Goal: Book appointment/travel/reservation

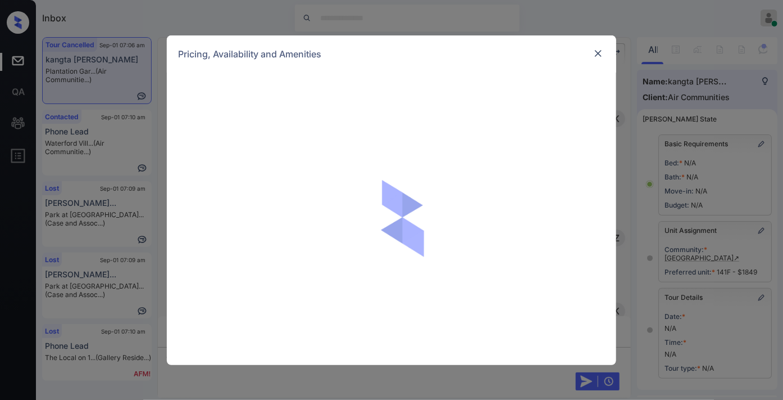
scroll to position [8195, 0]
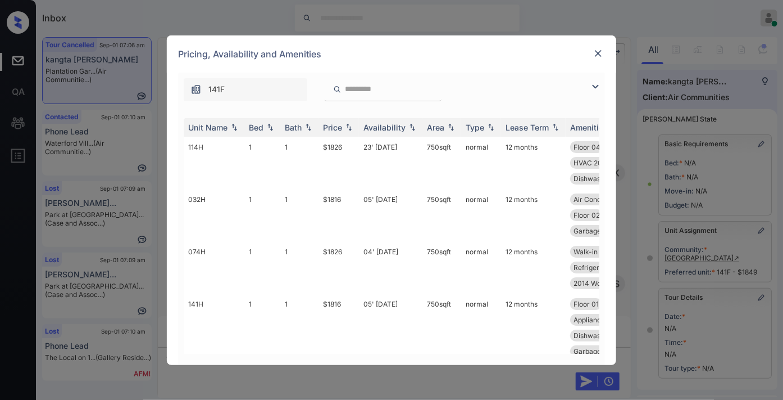
click at [341, 124] on div "Price" at bounding box center [332, 128] width 19 height 10
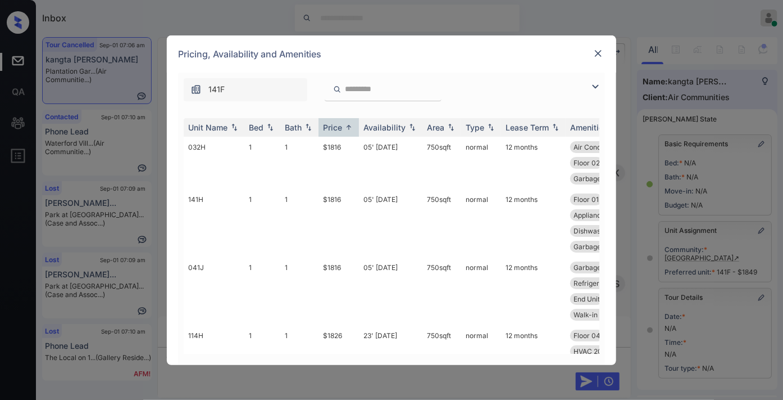
click at [593, 83] on img at bounding box center [595, 86] width 13 height 13
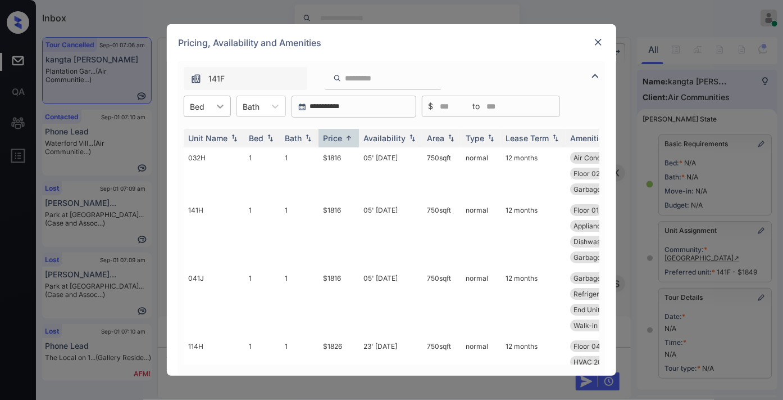
click at [211, 108] on div at bounding box center [220, 106] width 20 height 20
click at [221, 147] on div "2" at bounding box center [207, 154] width 47 height 20
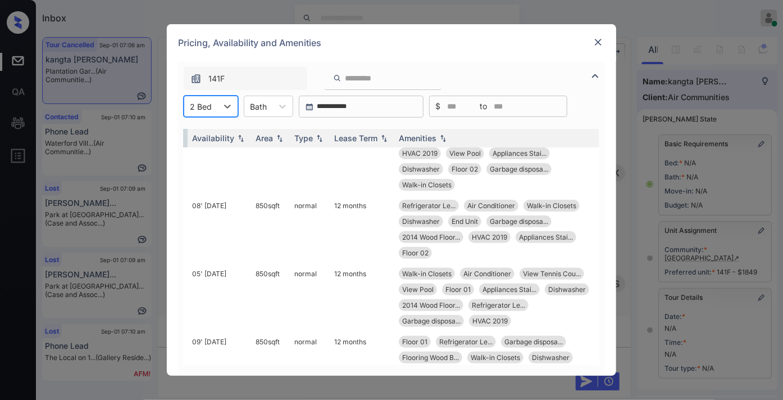
scroll to position [187, 180]
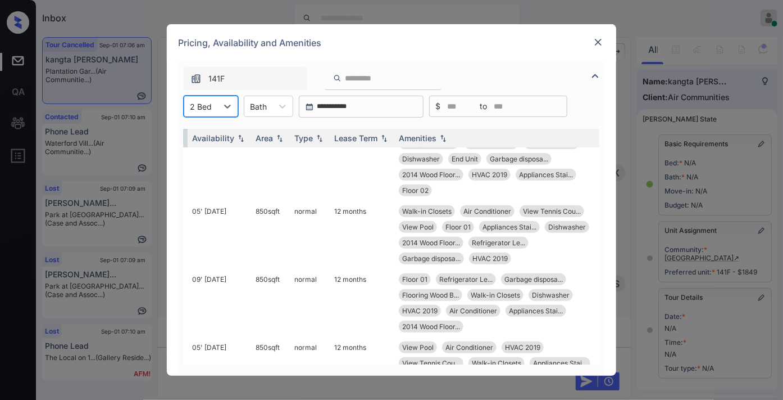
click at [603, 37] on img at bounding box center [598, 42] width 11 height 11
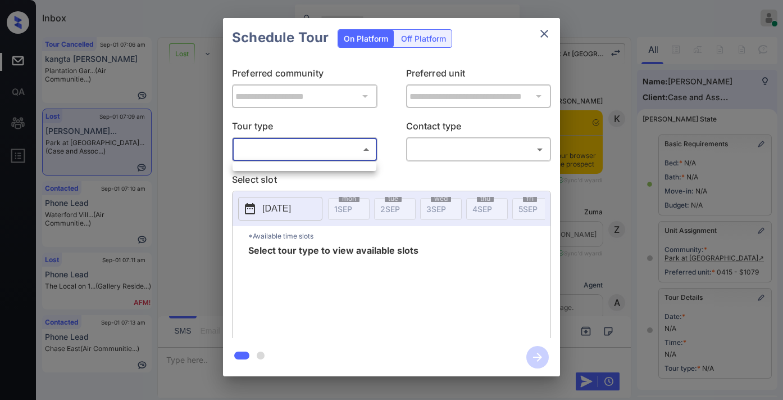
click at [294, 155] on body "Inbox Samantha Soliven Online Set yourself offline Set yourself on break Profil…" at bounding box center [391, 200] width 783 height 400
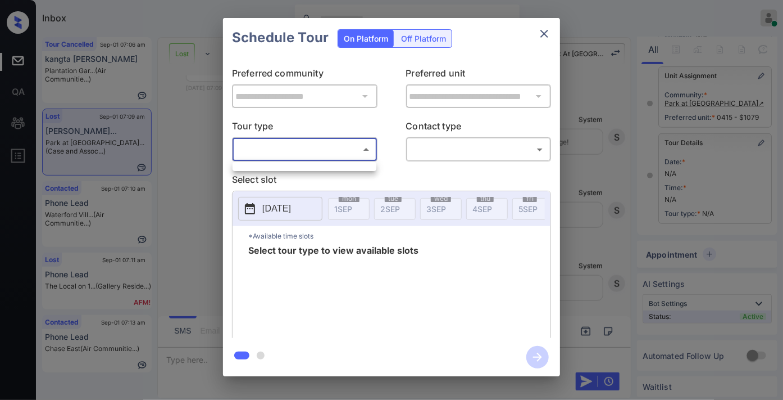
click at [93, 106] on div at bounding box center [391, 200] width 783 height 400
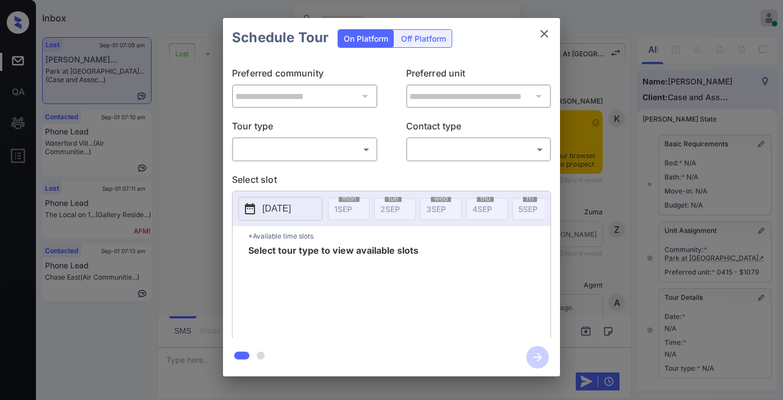
click at [301, 156] on body "Inbox Samantha Soliven Online Set yourself offline Set yourself on break Profil…" at bounding box center [391, 200] width 783 height 400
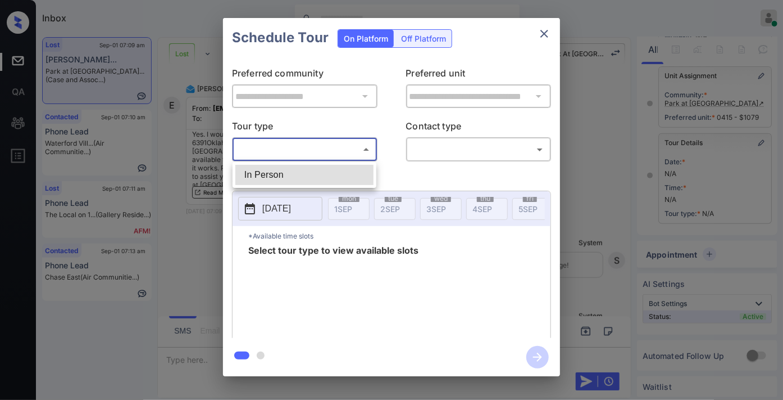
click at [294, 173] on li "In Person" at bounding box center [304, 175] width 138 height 20
type input "********"
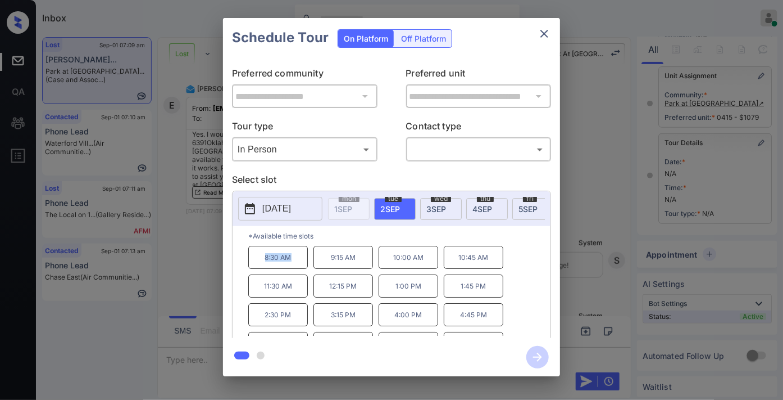
drag, startPoint x: 299, startPoint y: 268, endPoint x: 251, endPoint y: 268, distance: 48.3
click at [251, 268] on p "8:30 AM" at bounding box center [278, 257] width 60 height 23
copy p "8:30 AM"
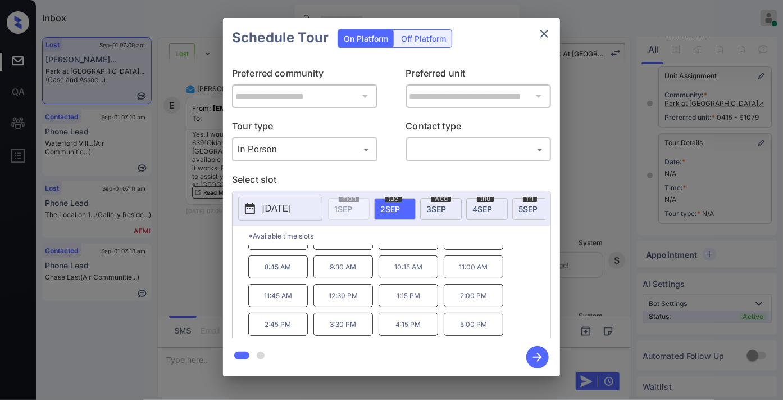
click at [543, 29] on icon "close" at bounding box center [544, 33] width 13 height 13
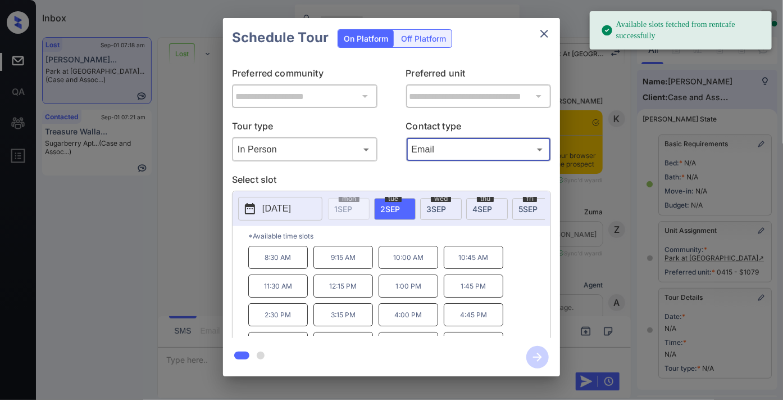
scroll to position [125, 0]
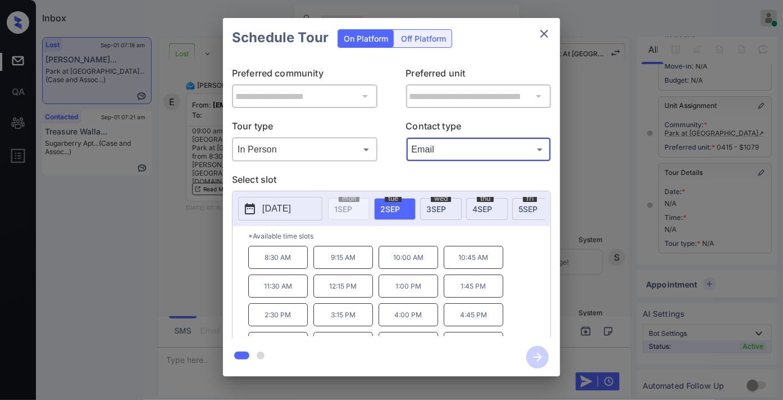
click at [339, 269] on p "9:15 AM" at bounding box center [344, 257] width 60 height 23
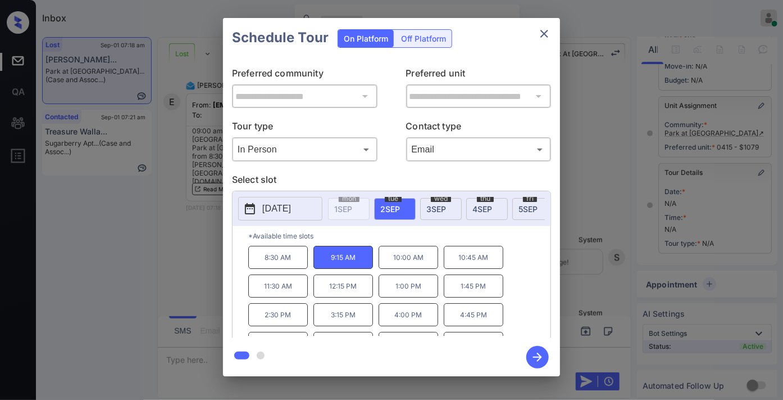
click at [536, 354] on icon "button" at bounding box center [538, 357] width 22 height 22
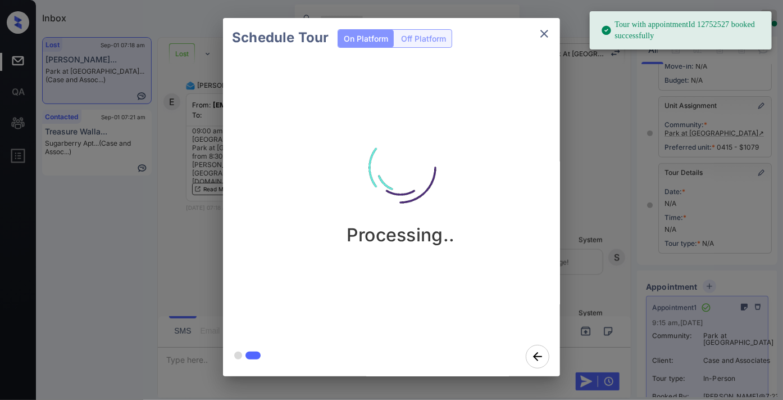
click at [546, 27] on icon "close" at bounding box center [544, 33] width 13 height 13
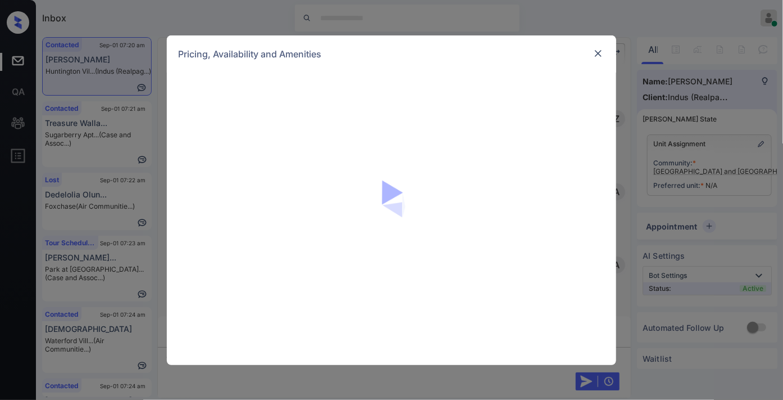
scroll to position [355, 0]
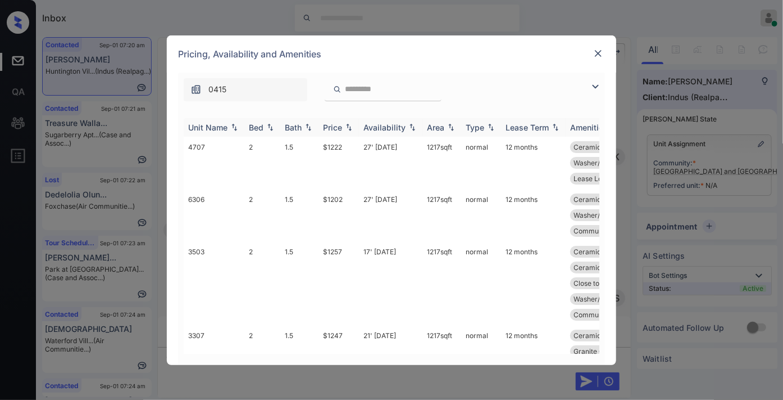
click at [326, 124] on div "Price" at bounding box center [332, 128] width 19 height 10
click at [327, 124] on div "Price" at bounding box center [332, 128] width 19 height 10
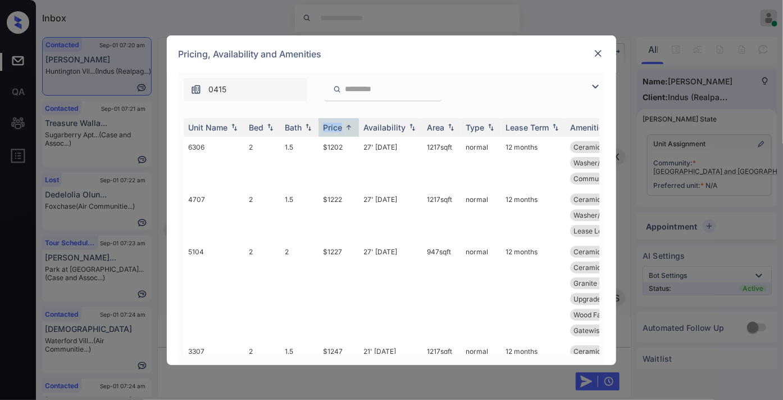
click at [591, 88] on img at bounding box center [595, 86] width 13 height 13
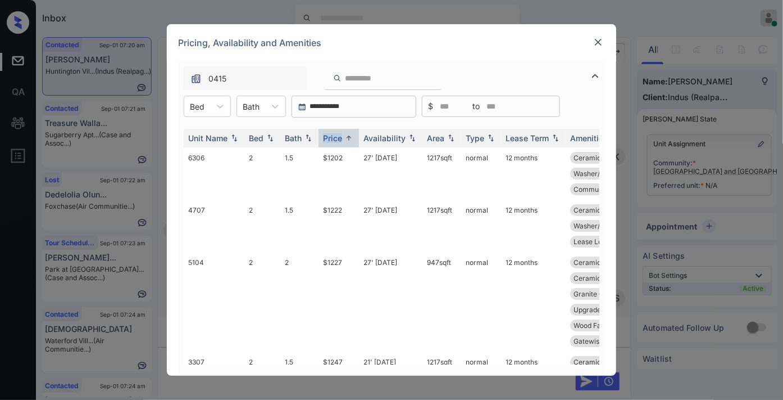
click at [233, 109] on div "**********" at bounding box center [391, 107] width 427 height 22
click at [222, 109] on icon at bounding box center [220, 106] width 11 height 11
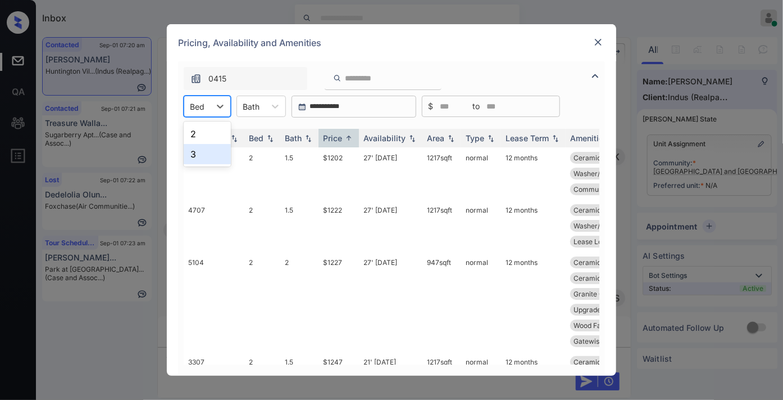
click at [214, 147] on div "3" at bounding box center [207, 154] width 47 height 20
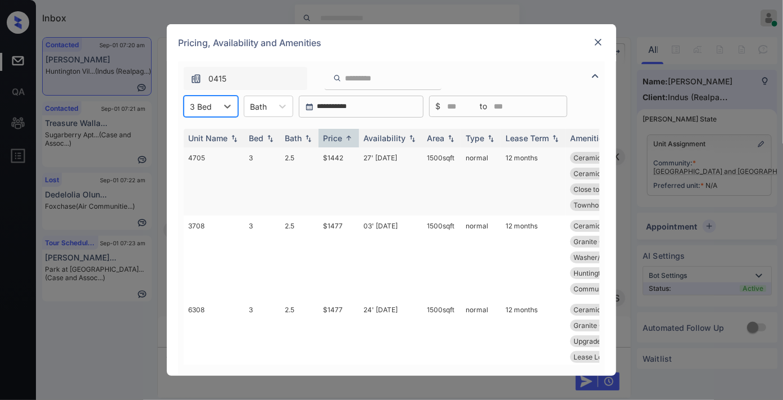
click at [347, 157] on td "$1442" at bounding box center [339, 181] width 40 height 68
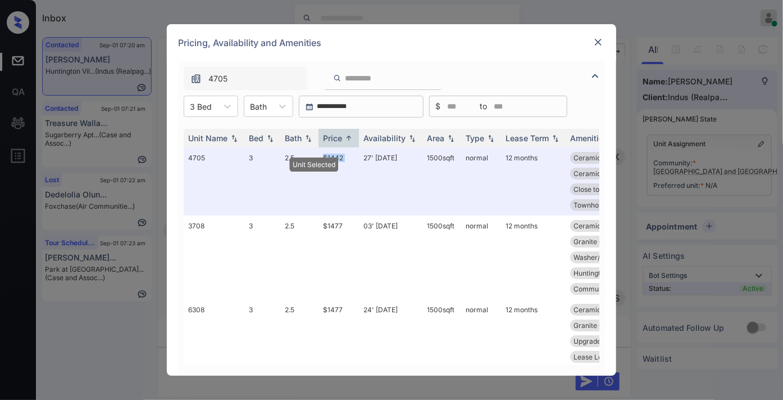
click at [604, 39] on img at bounding box center [598, 42] width 11 height 11
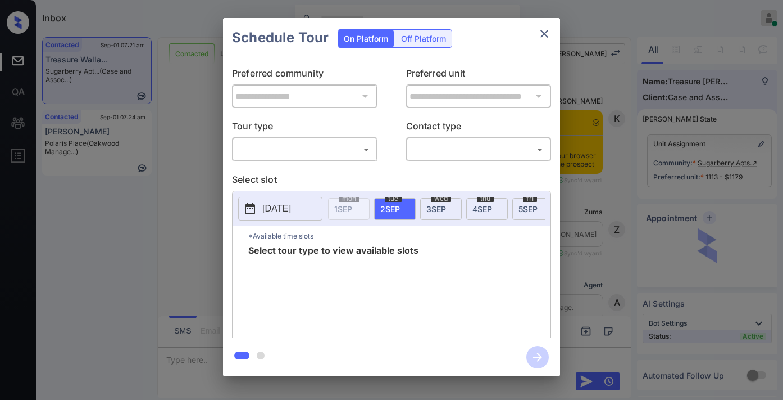
click at [330, 149] on body "Inbox [PERSON_NAME] Online Set yourself offline Set yourself on break Profile S…" at bounding box center [391, 200] width 783 height 400
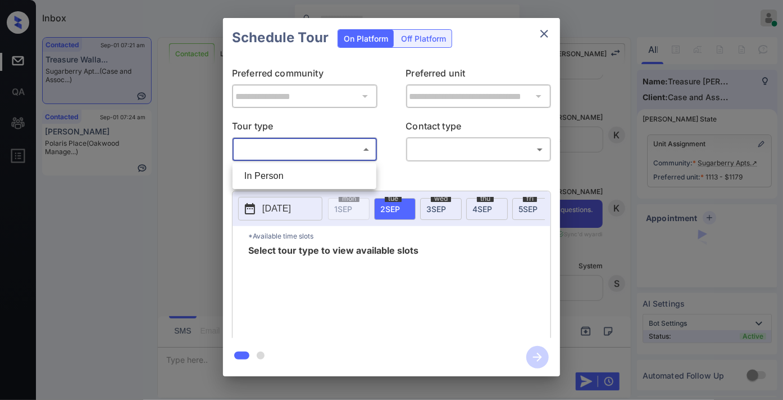
click at [319, 170] on li "In Person" at bounding box center [304, 176] width 138 height 20
type input "********"
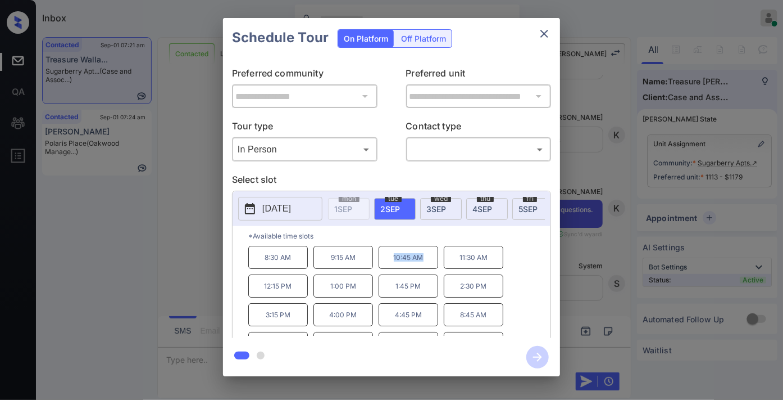
drag, startPoint x: 435, startPoint y: 262, endPoint x: 386, endPoint y: 261, distance: 49.5
click at [386, 261] on p "10:45 AM" at bounding box center [409, 257] width 60 height 23
copy p "10:45 AM"
click at [543, 31] on icon "close" at bounding box center [544, 33] width 13 height 13
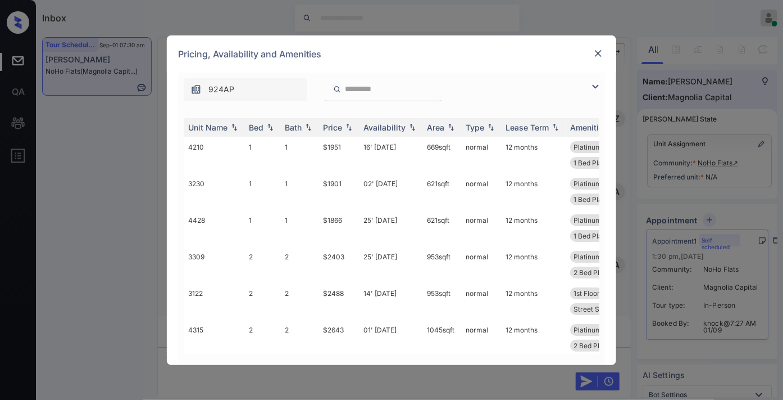
scroll to position [1091, 0]
click at [343, 130] on div "Price" at bounding box center [338, 128] width 31 height 10
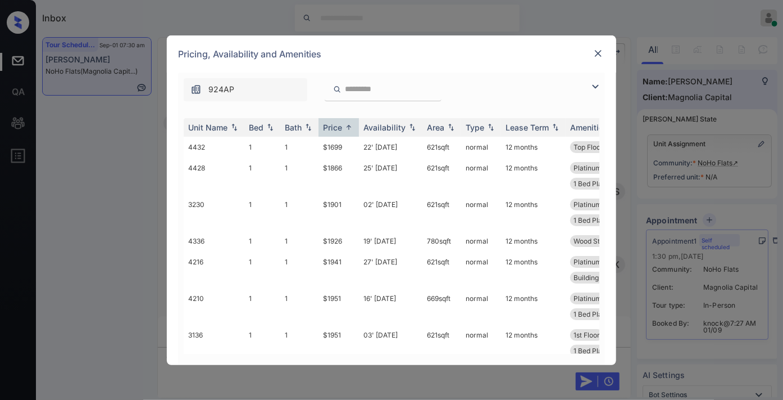
click at [588, 84] on div "924AP" at bounding box center [391, 86] width 427 height 29
click at [597, 86] on img at bounding box center [595, 86] width 13 height 13
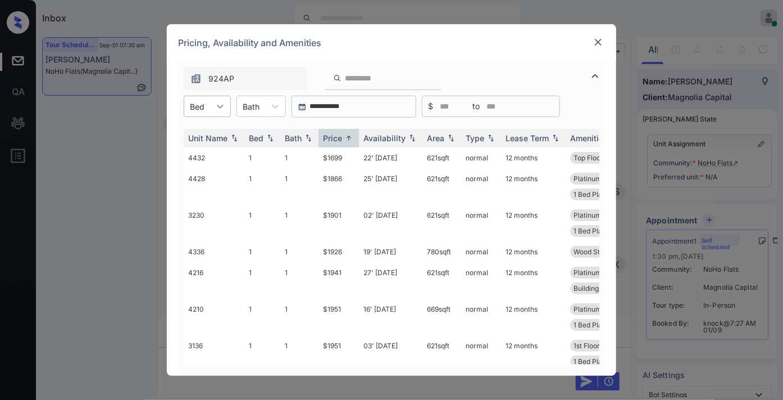
click at [217, 103] on icon at bounding box center [220, 106] width 11 height 11
click at [215, 153] on div "2" at bounding box center [207, 154] width 47 height 20
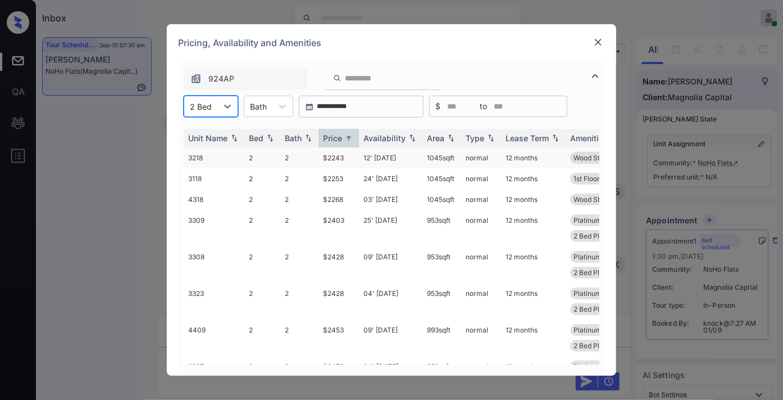
click at [344, 155] on td "$2243" at bounding box center [339, 157] width 40 height 21
drag, startPoint x: 344, startPoint y: 155, endPoint x: 425, endPoint y: 134, distance: 83.2
click at [346, 155] on td "$2243" at bounding box center [339, 157] width 40 height 21
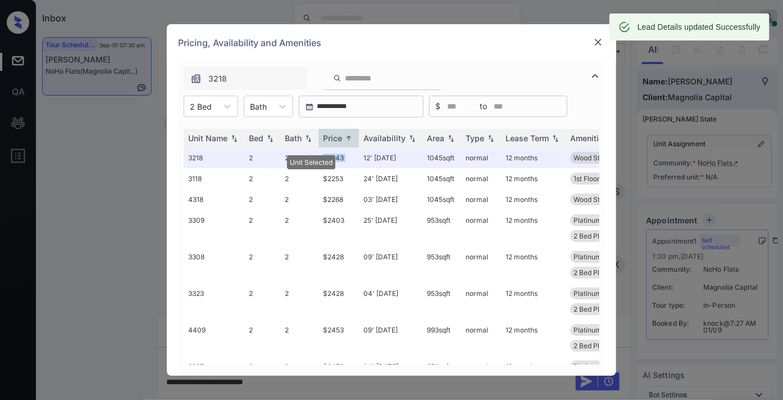
click at [600, 42] on img at bounding box center [598, 42] width 11 height 11
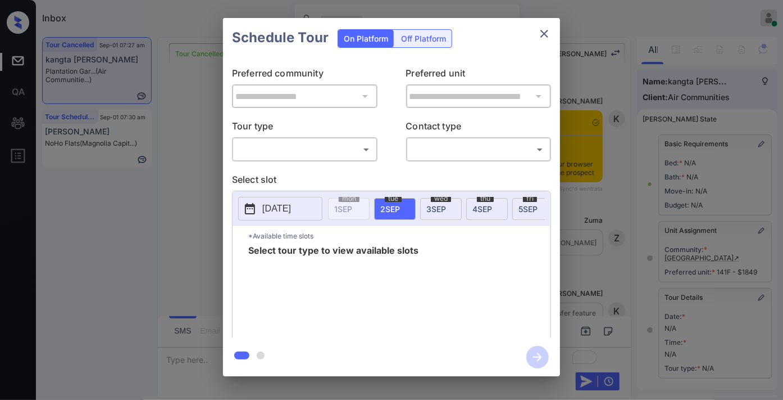
scroll to position [165, 0]
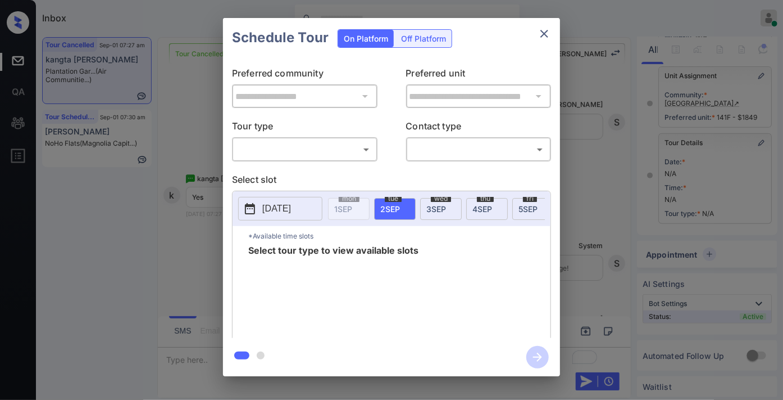
click at [306, 138] on div "​ ​" at bounding box center [305, 149] width 146 height 24
click at [307, 143] on body "Inbox Samantha Soliven Online Set yourself offline Set yourself on break Profil…" at bounding box center [391, 200] width 783 height 400
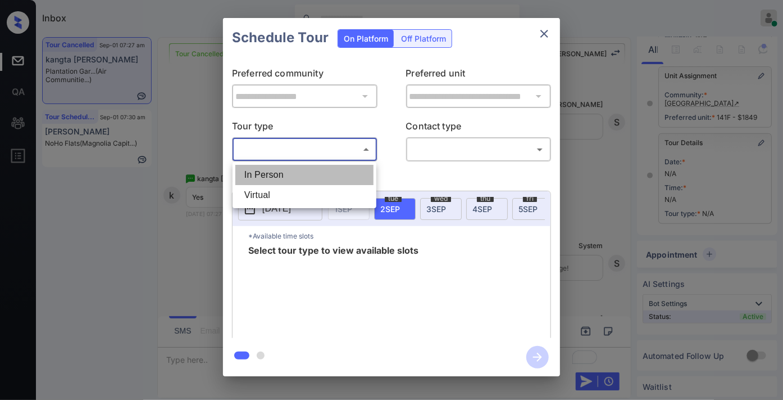
click at [306, 169] on li "In Person" at bounding box center [304, 175] width 138 height 20
type input "********"
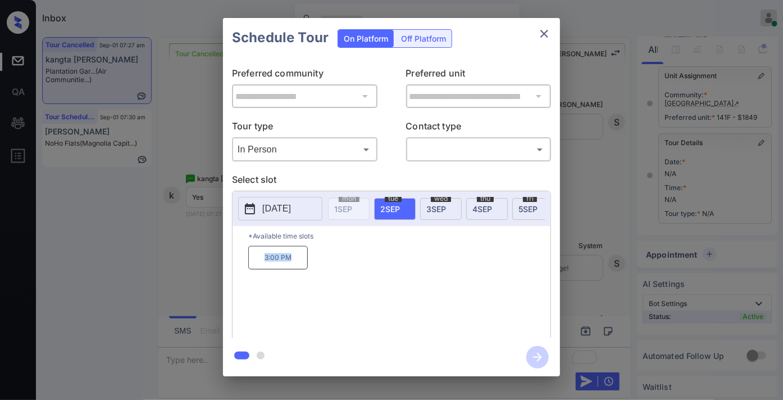
drag, startPoint x: 298, startPoint y: 264, endPoint x: 250, endPoint y: 266, distance: 48.4
click at [250, 266] on p "3:00 PM" at bounding box center [278, 258] width 60 height 24
copy p "3:00 PM"
click at [549, 29] on icon "close" at bounding box center [544, 33] width 13 height 13
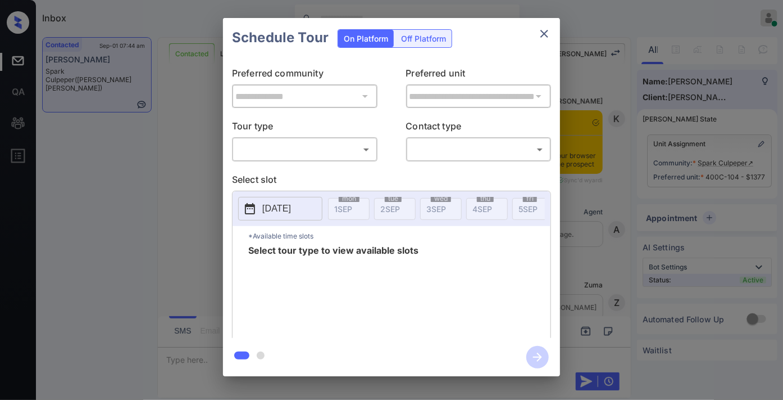
scroll to position [1751, 0]
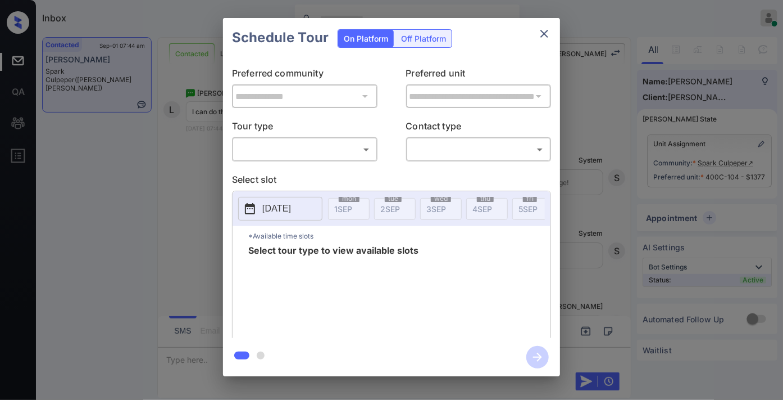
click at [344, 155] on body "Inbox [PERSON_NAME] Online Set yourself offline Set yourself on break Profile S…" at bounding box center [391, 200] width 783 height 400
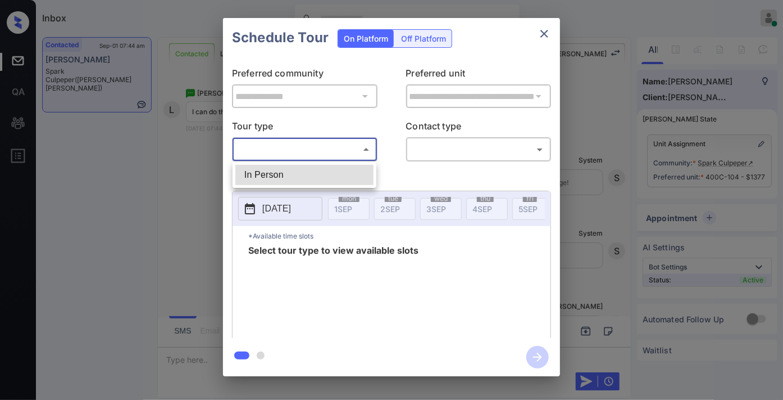
click at [327, 177] on li "In Person" at bounding box center [304, 175] width 138 height 20
type input "********"
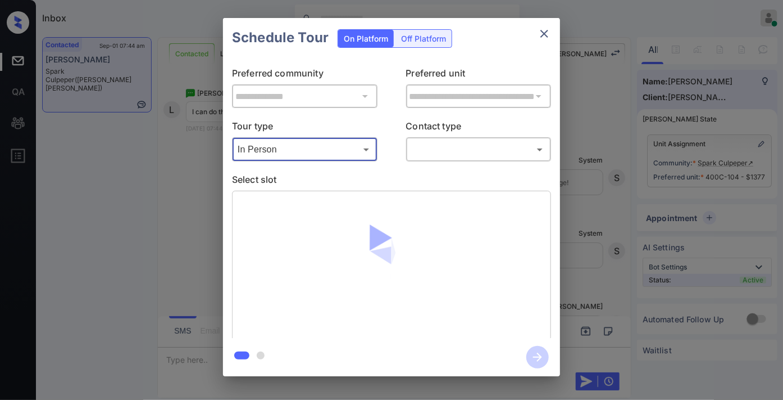
click at [459, 142] on body "Inbox [PERSON_NAME] Online Set yourself offline Set yourself on break Profile S…" at bounding box center [391, 200] width 783 height 400
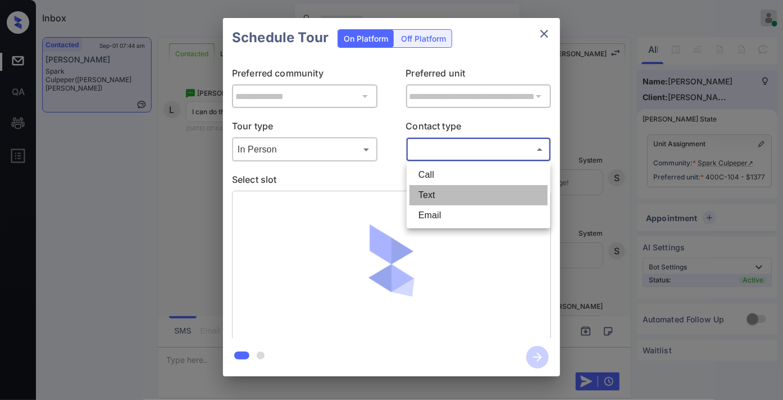
click at [451, 196] on li "Text" at bounding box center [479, 195] width 138 height 20
type input "****"
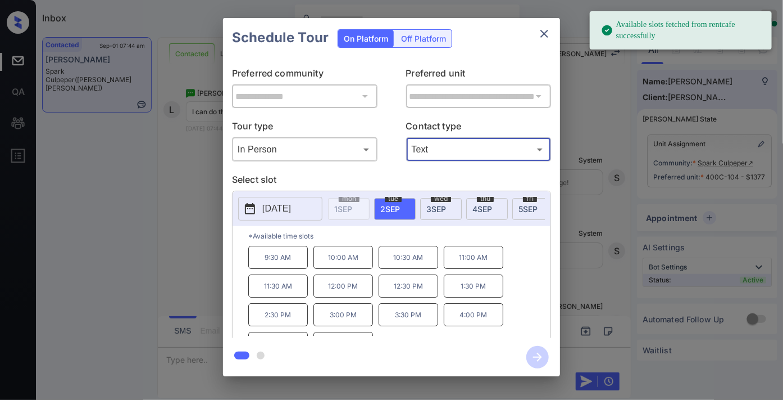
click at [357, 316] on p "3:00 PM" at bounding box center [344, 314] width 60 height 23
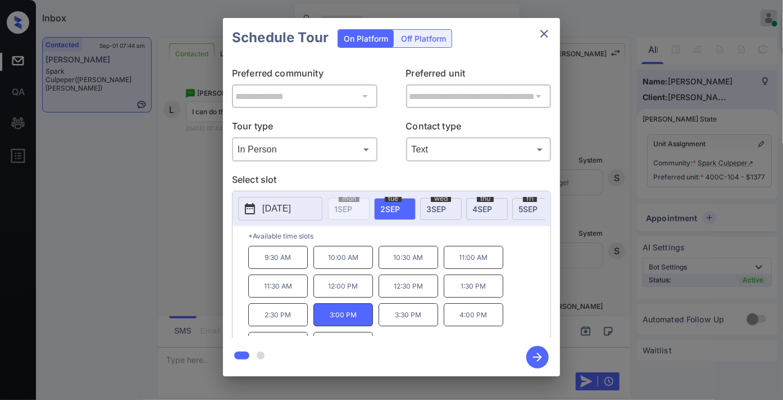
click at [529, 355] on icon "button" at bounding box center [538, 357] width 22 height 22
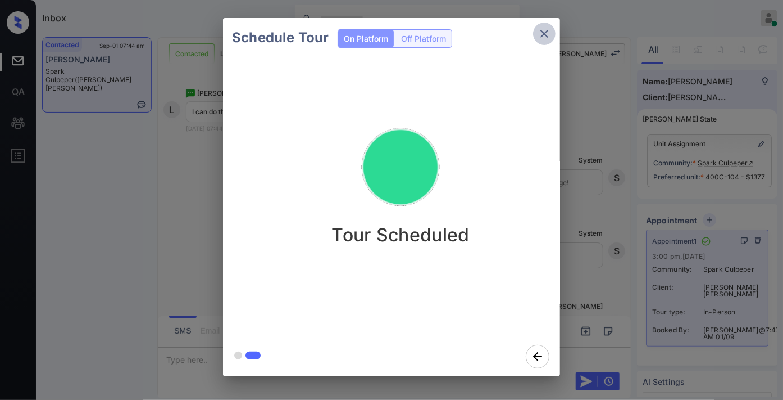
click at [542, 38] on icon "close" at bounding box center [544, 33] width 13 height 13
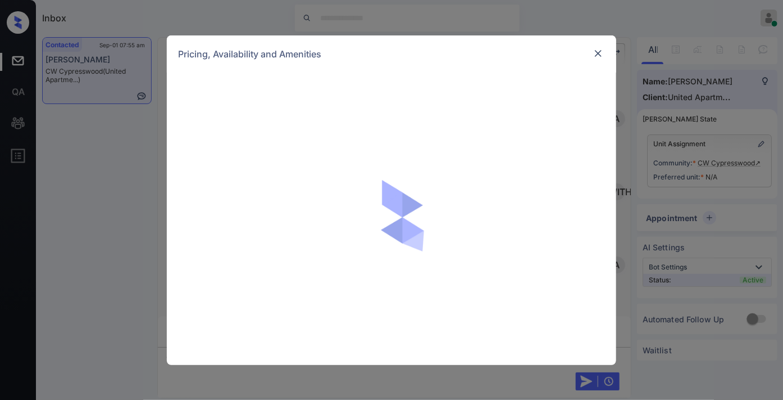
scroll to position [325, 0]
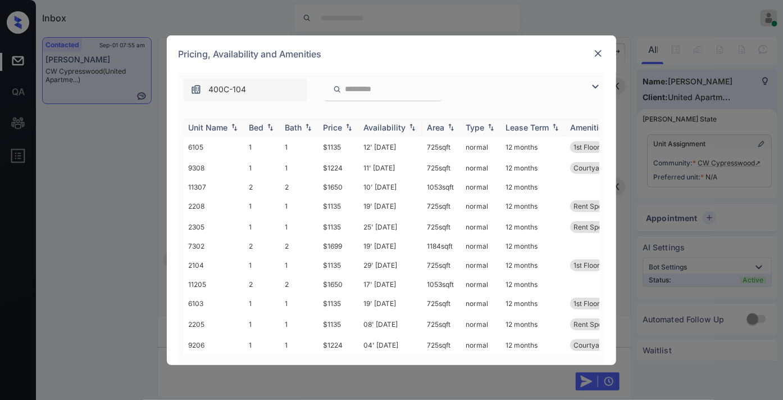
click at [344, 130] on img at bounding box center [348, 127] width 11 height 8
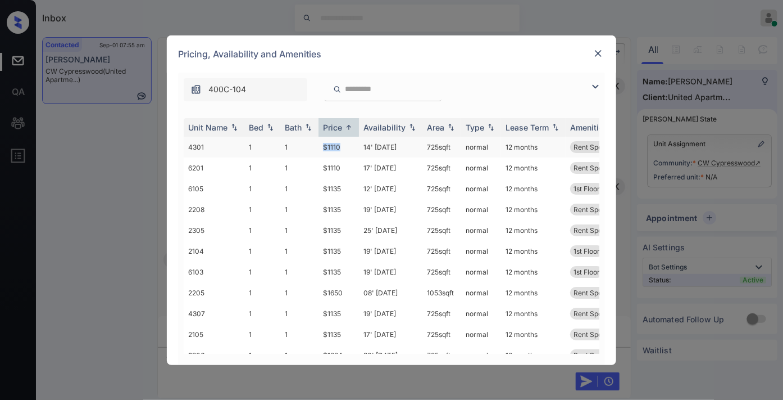
drag, startPoint x: 344, startPoint y: 147, endPoint x: 299, endPoint y: 146, distance: 45.0
click at [299, 146] on tr "4301 1 1 $1110 14' Aug 25 725 sqft normal 12 months Rent Special 1" at bounding box center [477, 147] width 587 height 21
drag, startPoint x: 321, startPoint y: 143, endPoint x: 329, endPoint y: 147, distance: 9.1
copy tr "$1110"
click at [356, 148] on td "$1110" at bounding box center [339, 147] width 40 height 21
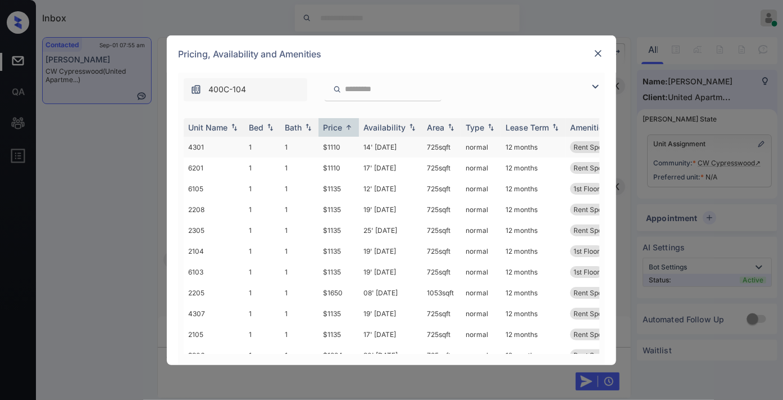
click at [356, 148] on td "$1110" at bounding box center [339, 147] width 40 height 21
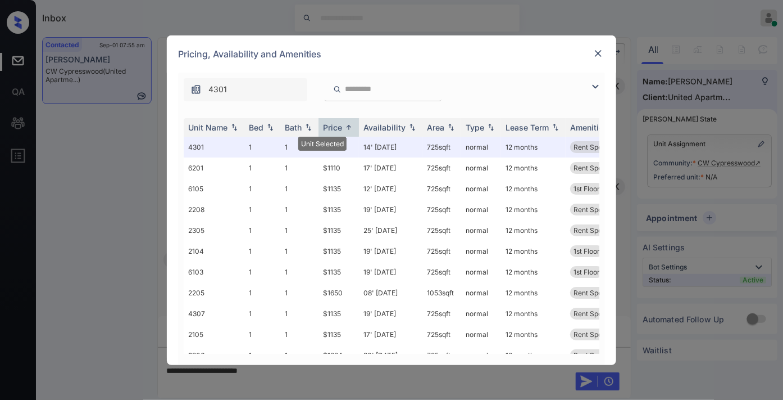
click at [605, 52] on div at bounding box center [598, 53] width 13 height 13
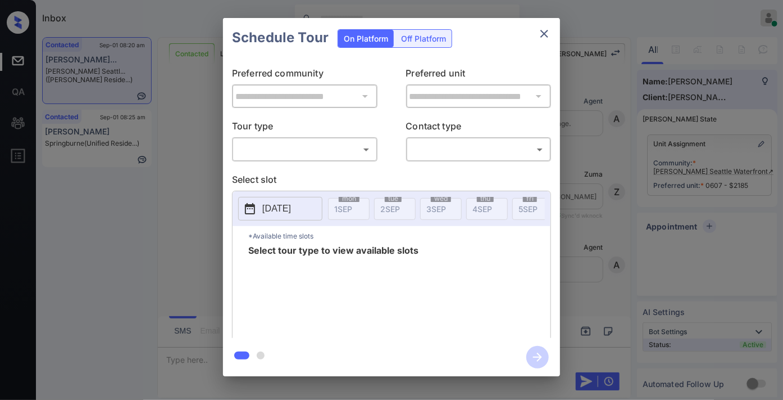
click at [319, 147] on body "Inbox Samantha Soliven Online Set yourself offline Set yourself on break Profil…" at bounding box center [391, 200] width 783 height 400
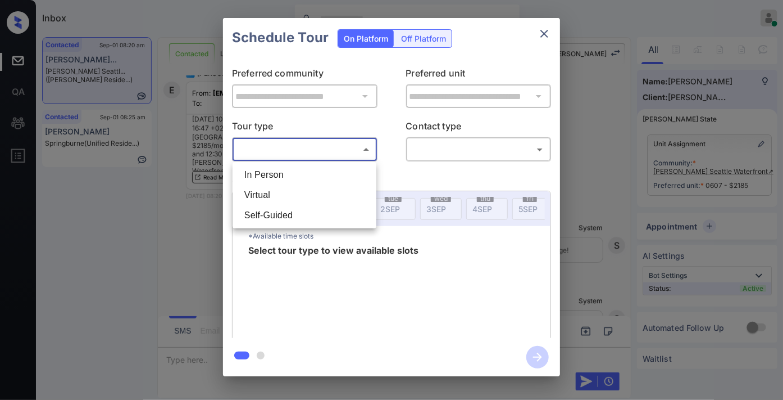
click at [316, 165] on li "In Person" at bounding box center [304, 175] width 138 height 20
type input "********"
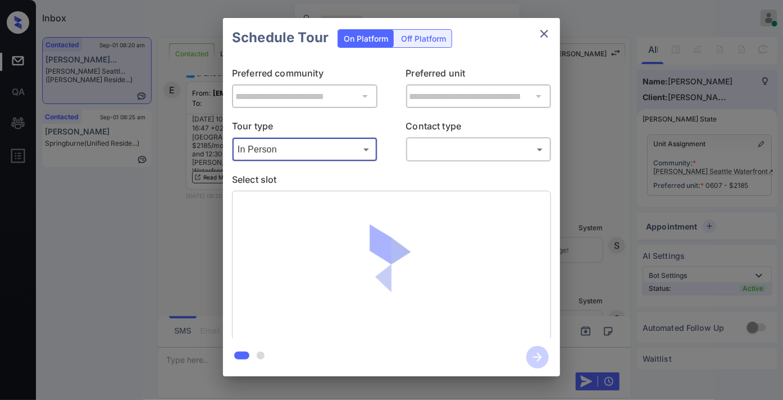
click at [437, 152] on body "Inbox Samantha Soliven Online Set yourself offline Set yourself on break Profil…" at bounding box center [391, 200] width 783 height 400
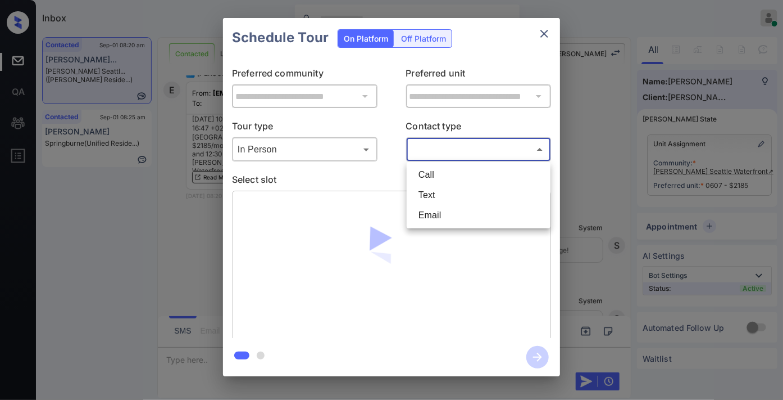
click at [427, 223] on li "Email" at bounding box center [479, 215] width 138 height 20
type input "*****"
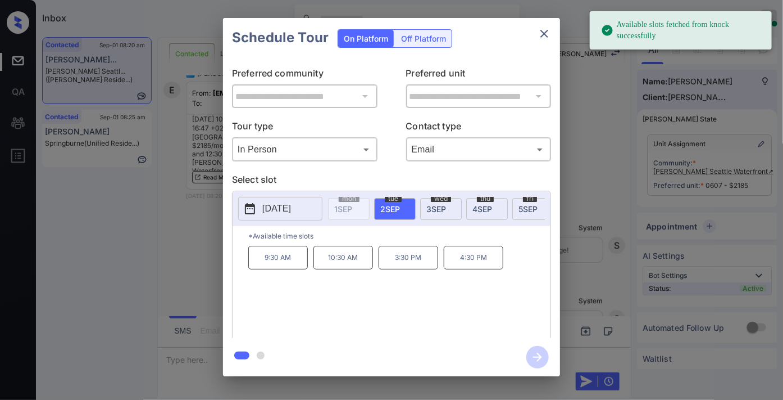
click at [268, 204] on p "2025-09-02" at bounding box center [276, 208] width 29 height 13
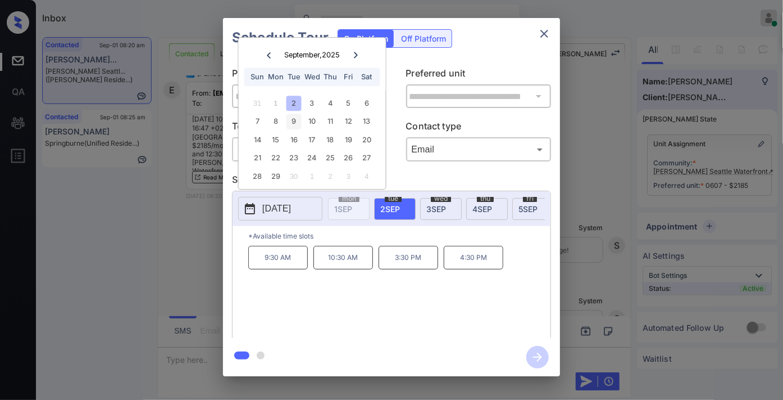
click at [293, 119] on div "9" at bounding box center [294, 121] width 15 height 15
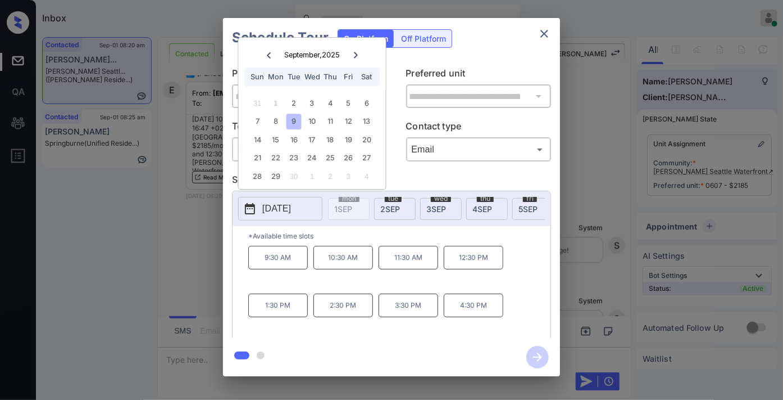
click at [334, 266] on p "10:30 AM" at bounding box center [344, 258] width 60 height 24
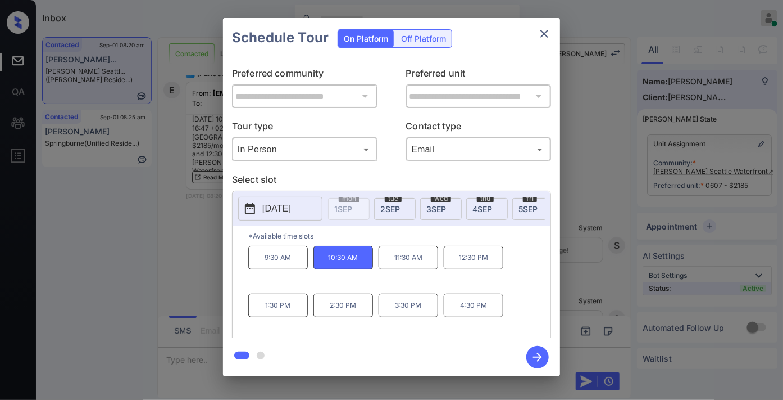
click at [548, 364] on button "button" at bounding box center [538, 356] width 36 height 29
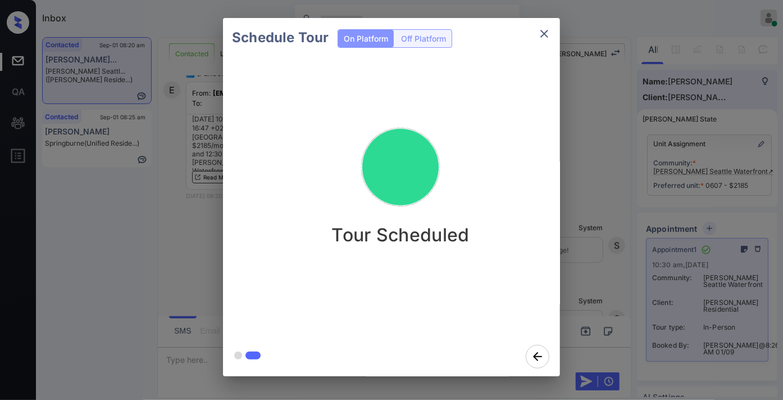
click at [538, 33] on icon "close" at bounding box center [544, 33] width 13 height 13
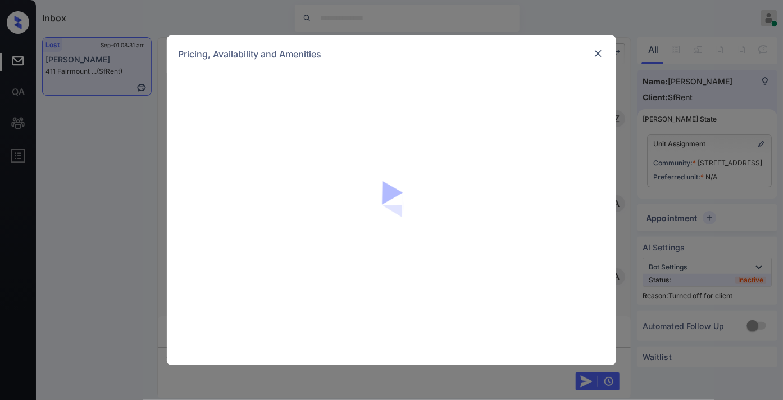
scroll to position [4311, 0]
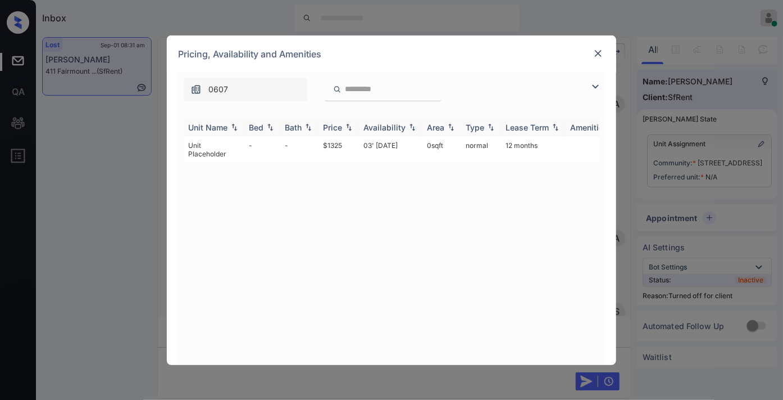
click at [341, 121] on th "Price" at bounding box center [339, 127] width 40 height 19
click at [334, 143] on td "$1325" at bounding box center [339, 150] width 40 height 26
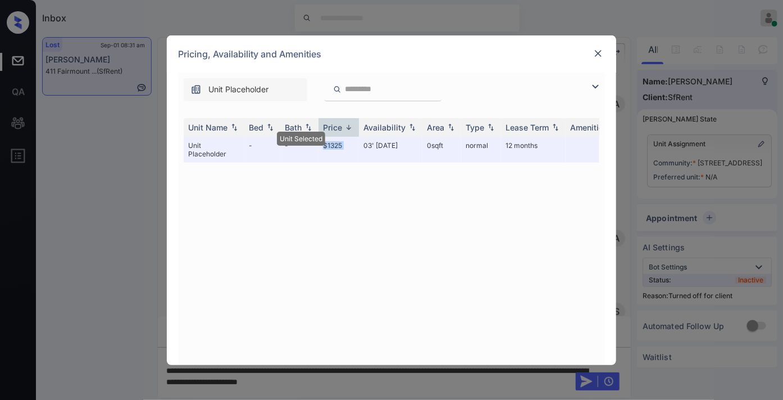
click at [598, 51] on img at bounding box center [598, 53] width 11 height 11
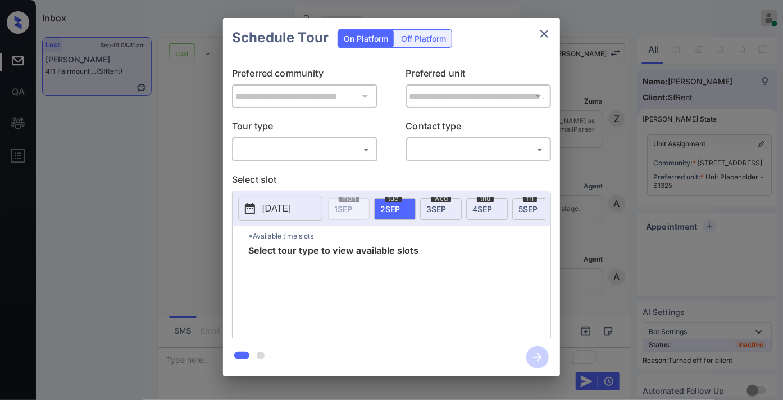
scroll to position [5084, 0]
click at [431, 38] on div "Off Platform" at bounding box center [424, 38] width 56 height 17
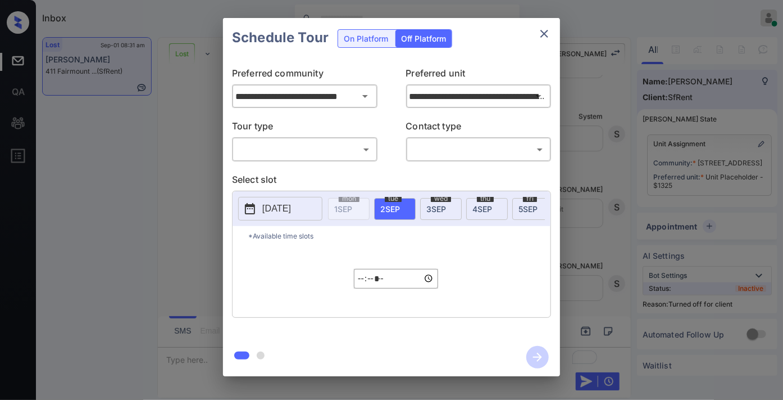
click at [327, 149] on body "Inbox Samantha Soliven Online Set yourself offline Set yourself on break Profil…" at bounding box center [391, 200] width 783 height 400
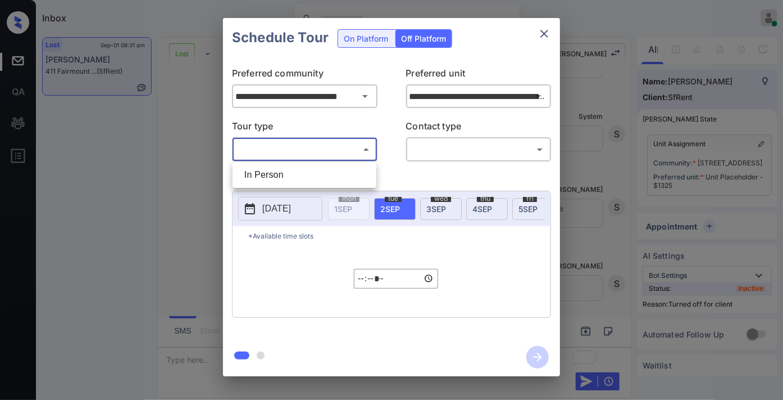
click at [329, 170] on li "In Person" at bounding box center [304, 175] width 138 height 20
type input "********"
click at [463, 143] on body "Inbox Samantha Soliven Online Set yourself offline Set yourself on break Profil…" at bounding box center [391, 200] width 783 height 400
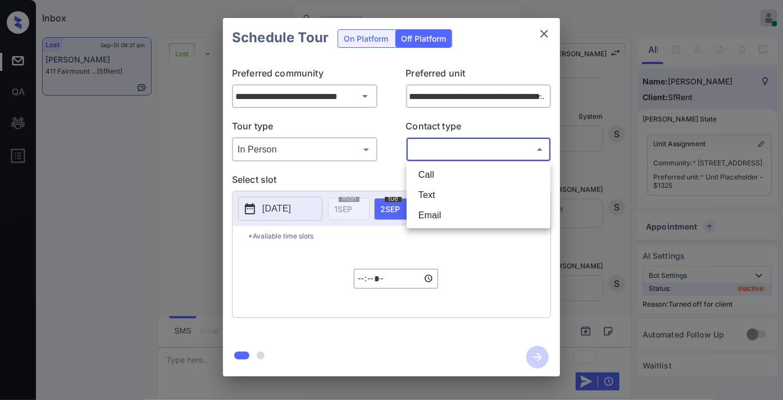
click at [446, 183] on li "Call" at bounding box center [479, 175] width 138 height 20
click at [452, 142] on body "Inbox Samantha Soliven Online Set yourself offline Set yourself on break Profil…" at bounding box center [391, 200] width 783 height 400
click at [442, 189] on li "Text" at bounding box center [479, 195] width 138 height 20
type input "****"
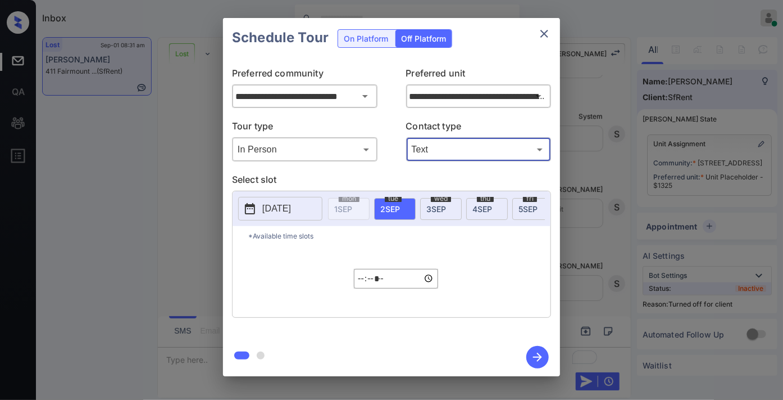
click at [356, 288] on input "*****" at bounding box center [396, 279] width 84 height 20
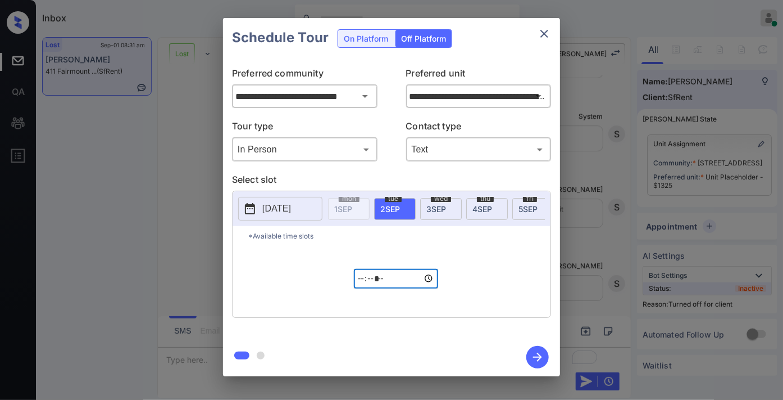
type input "*****"
click at [538, 359] on icon "button" at bounding box center [538, 357] width 22 height 22
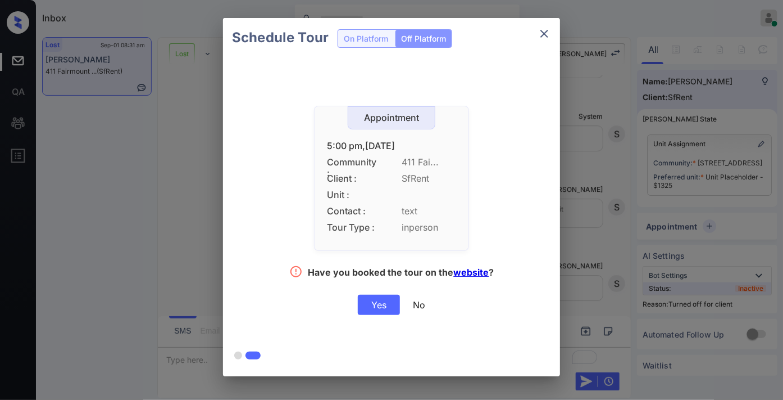
click at [380, 304] on div "Yes" at bounding box center [379, 304] width 42 height 20
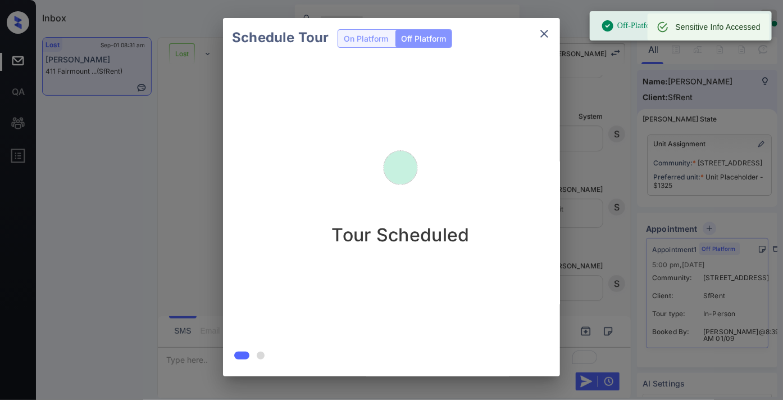
click at [542, 34] on icon "close" at bounding box center [544, 33] width 13 height 13
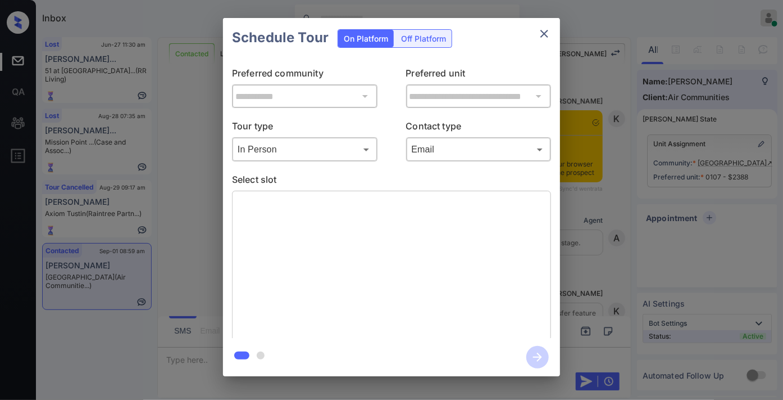
scroll to position [2251, 0]
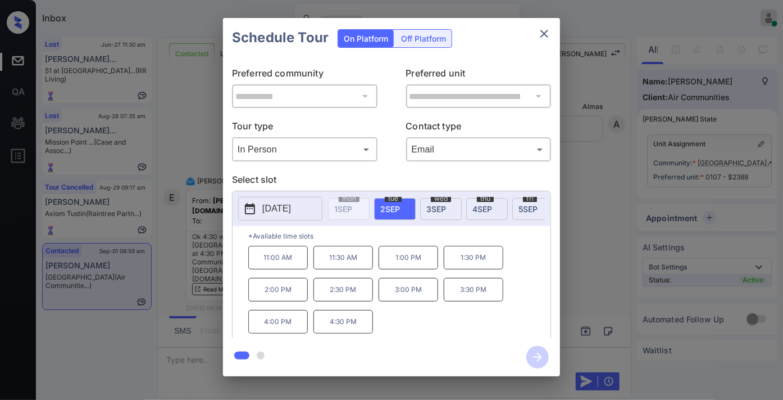
click at [461, 52] on div "Schedule Tour On Platform Off Platform" at bounding box center [391, 37] width 337 height 39
click at [312, 198] on button "[DATE]" at bounding box center [280, 209] width 84 height 24
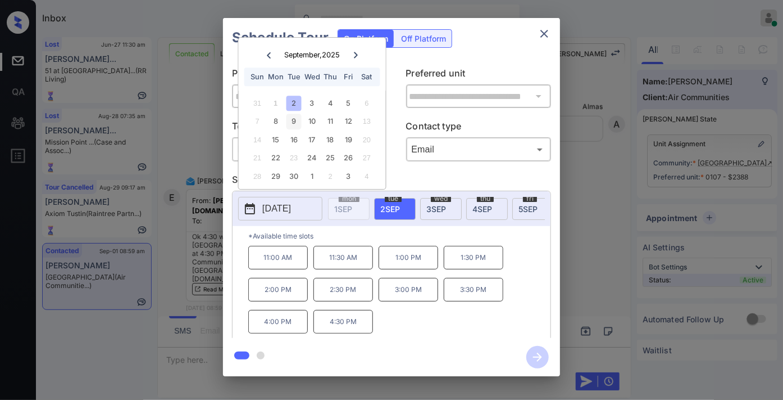
click at [288, 124] on div "9" at bounding box center [294, 121] width 15 height 15
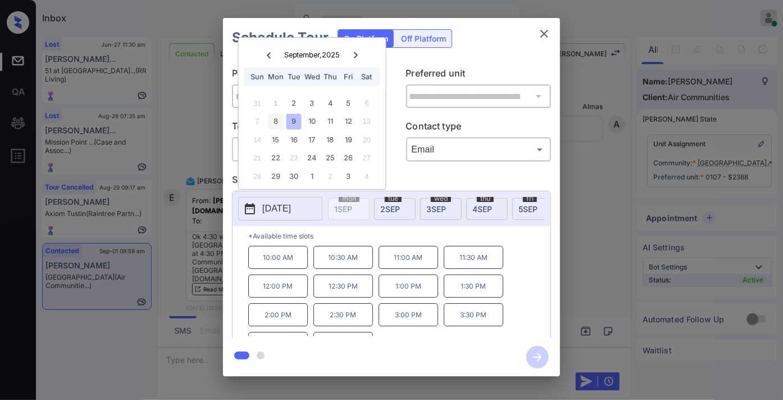
click at [274, 115] on div "8" at bounding box center [275, 121] width 15 height 15
click at [469, 323] on p "4:30 PM" at bounding box center [474, 322] width 60 height 24
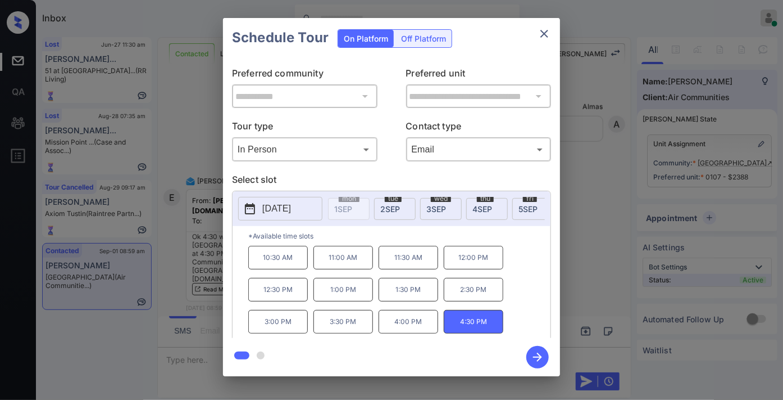
click at [536, 355] on icon "button" at bounding box center [538, 357] width 22 height 22
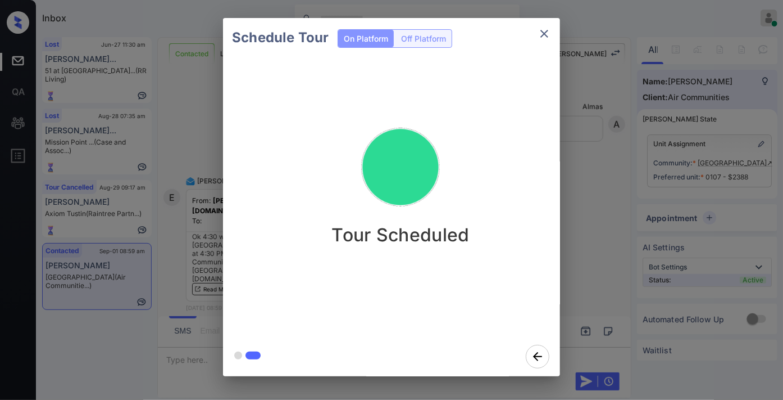
click at [542, 35] on icon "close" at bounding box center [544, 33] width 13 height 13
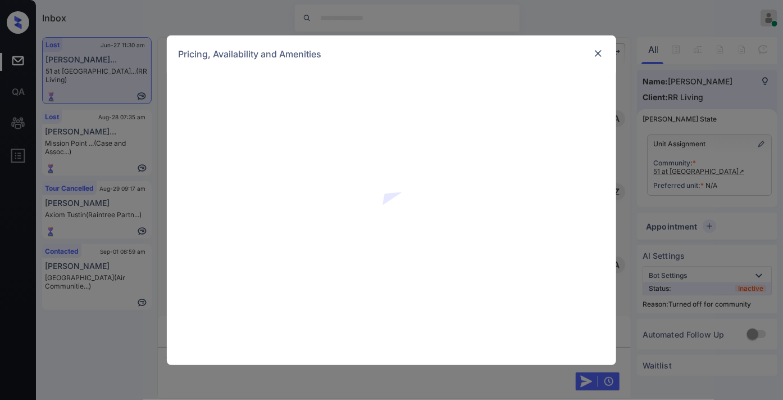
scroll to position [2387, 0]
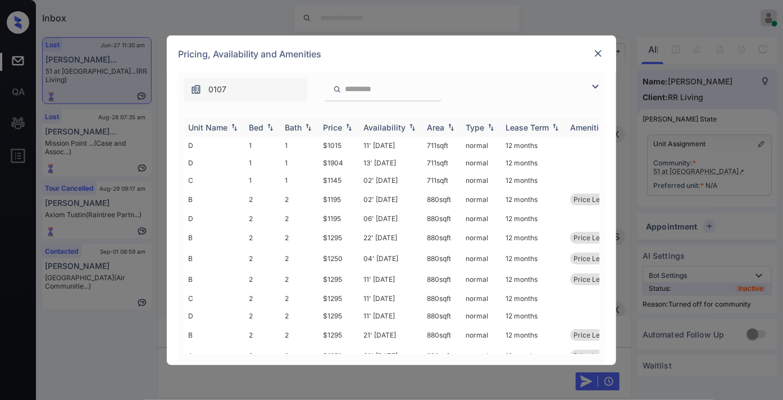
click at [324, 130] on div "Price" at bounding box center [332, 128] width 19 height 10
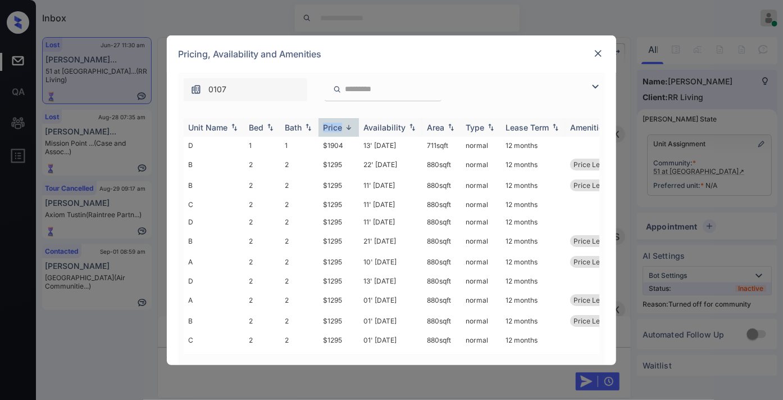
click at [324, 130] on div "Price" at bounding box center [332, 128] width 19 height 10
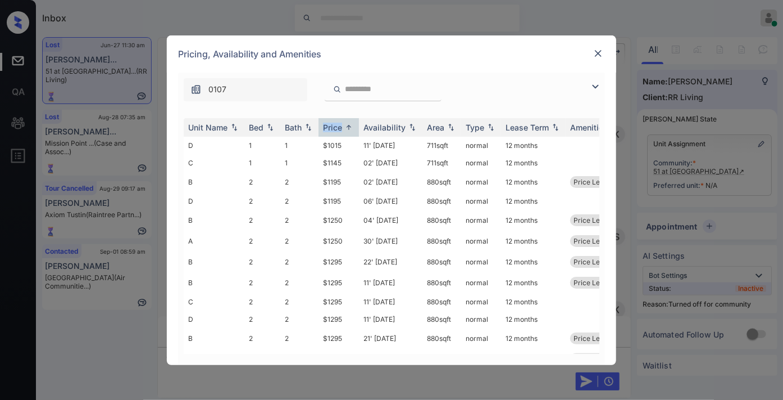
click at [594, 83] on img at bounding box center [595, 86] width 13 height 13
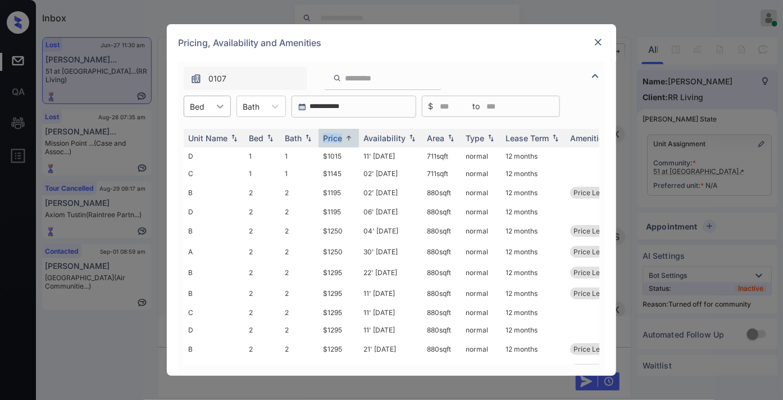
click at [215, 113] on div at bounding box center [220, 106] width 20 height 20
click at [599, 43] on img at bounding box center [598, 42] width 11 height 11
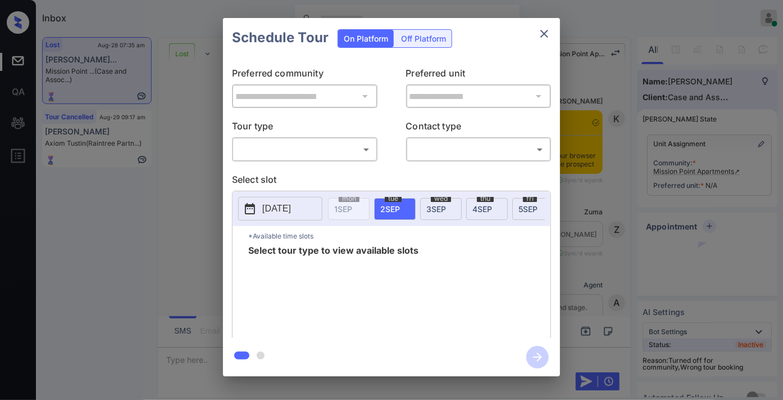
click at [352, 155] on body "Inbox [PERSON_NAME] Online Set yourself offline Set yourself on break Profile S…" at bounding box center [391, 200] width 783 height 400
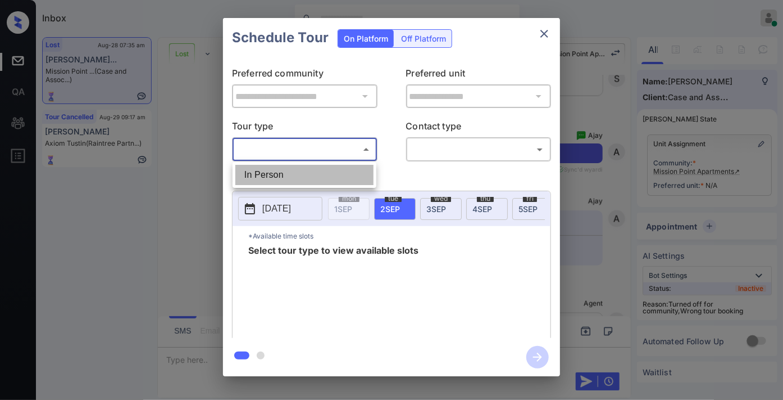
click at [350, 169] on li "In Person" at bounding box center [304, 175] width 138 height 20
type input "********"
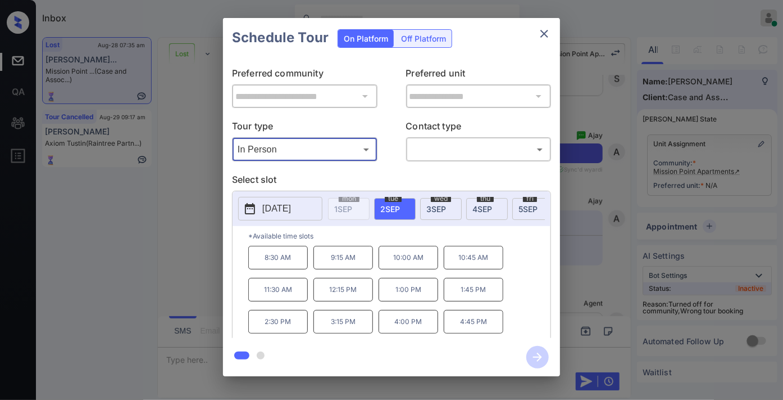
click at [291, 211] on p "[DATE]" at bounding box center [276, 208] width 29 height 13
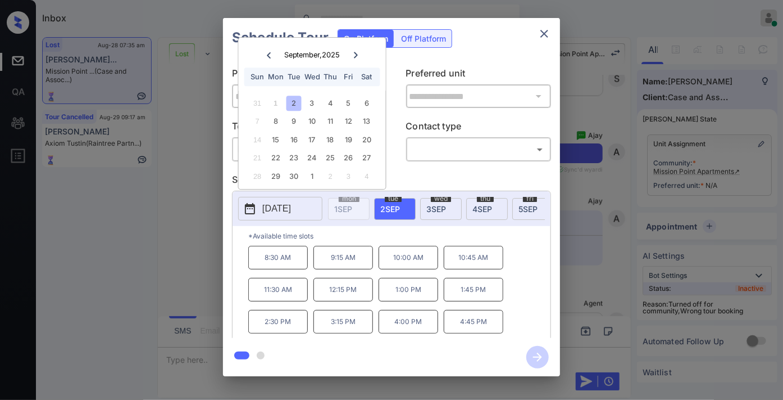
click at [547, 38] on icon "close" at bounding box center [544, 33] width 13 height 13
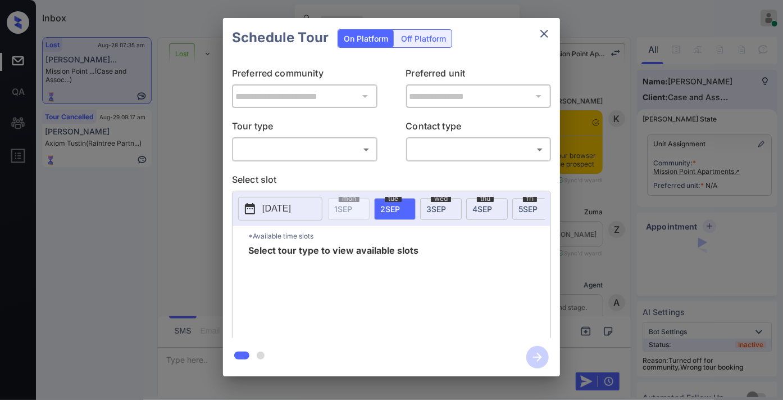
scroll to position [2625, 0]
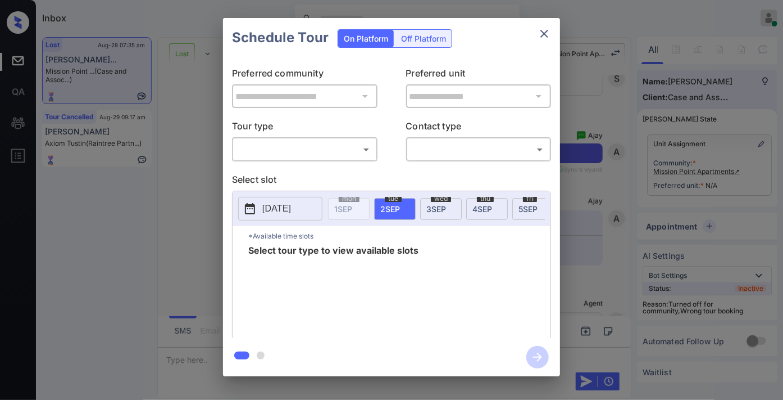
click at [326, 156] on body "Inbox [PERSON_NAME] Online Set yourself offline Set yourself on break Profile S…" at bounding box center [391, 200] width 783 height 400
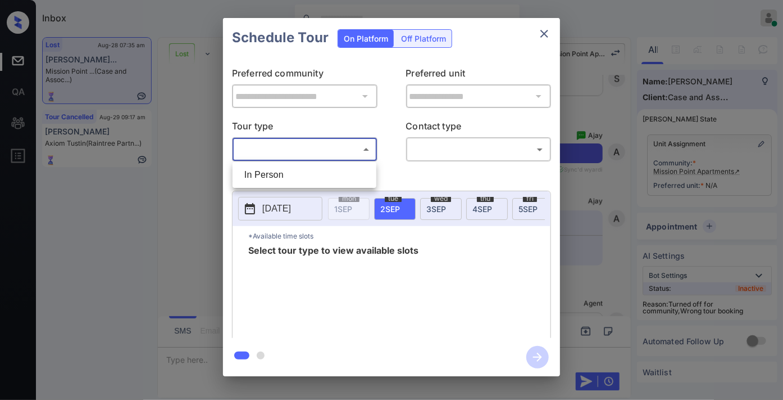
click at [322, 175] on li "In Person" at bounding box center [304, 175] width 138 height 20
type input "********"
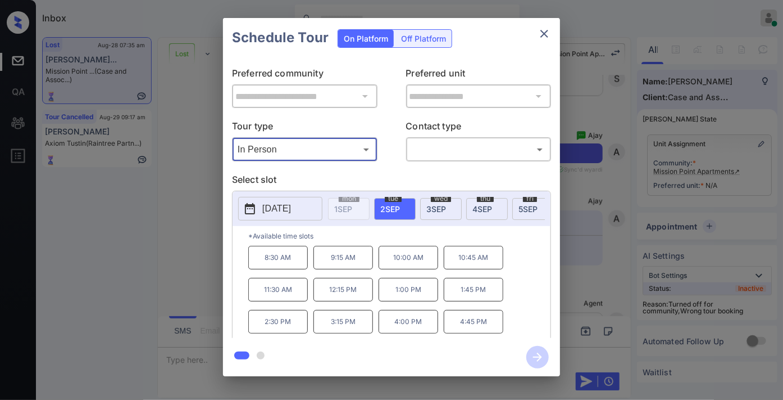
click at [291, 204] on p "[DATE]" at bounding box center [276, 208] width 29 height 13
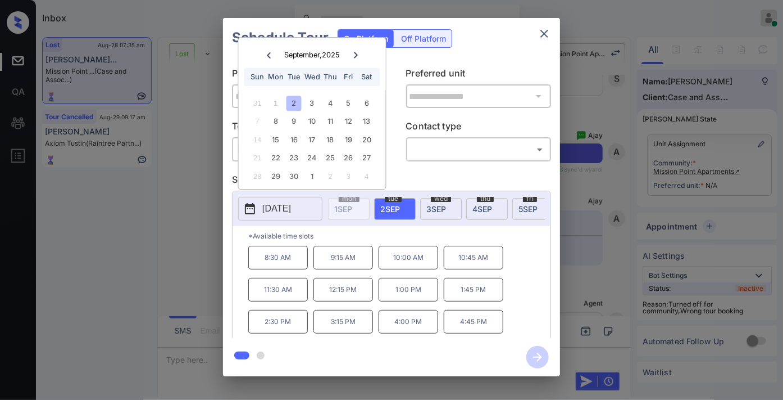
click at [541, 29] on icon "close" at bounding box center [544, 33] width 13 height 13
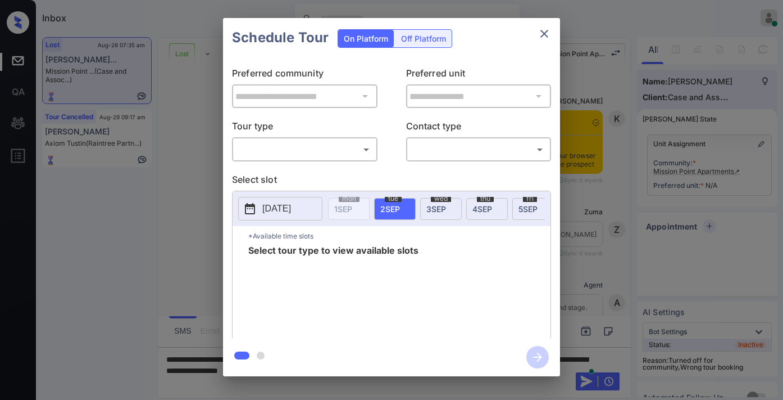
click at [347, 151] on body "Inbox [PERSON_NAME] Online Set yourself offline Set yourself on break Profile S…" at bounding box center [391, 200] width 783 height 400
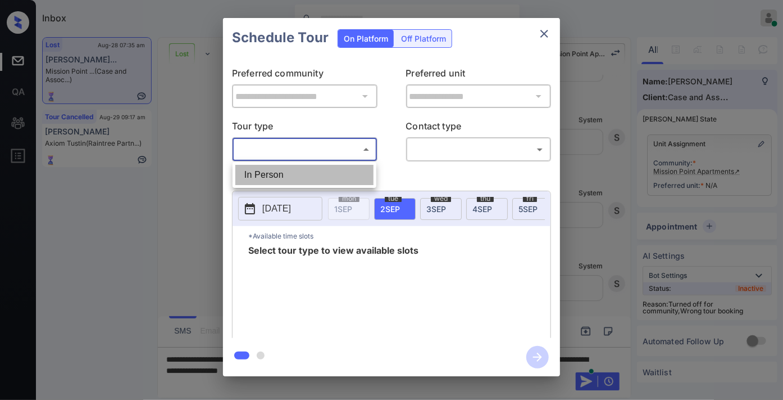
click at [329, 169] on li "In Person" at bounding box center [304, 175] width 138 height 20
type input "********"
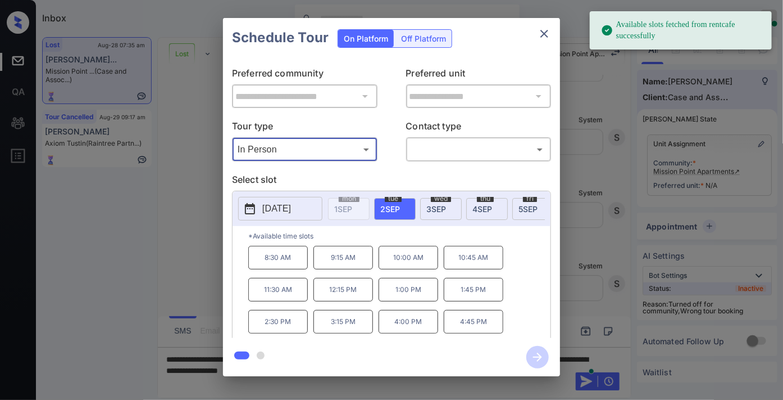
click at [541, 30] on icon "close" at bounding box center [545, 34] width 8 height 8
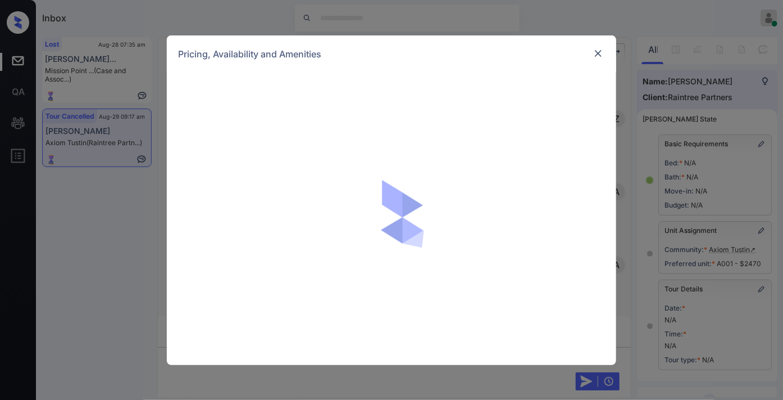
scroll to position [156, 0]
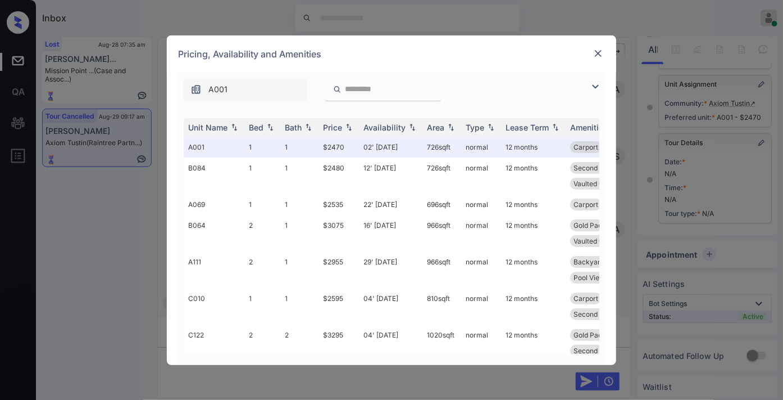
click at [596, 51] on img at bounding box center [598, 53] width 11 height 11
